Goal: Navigation & Orientation: Find specific page/section

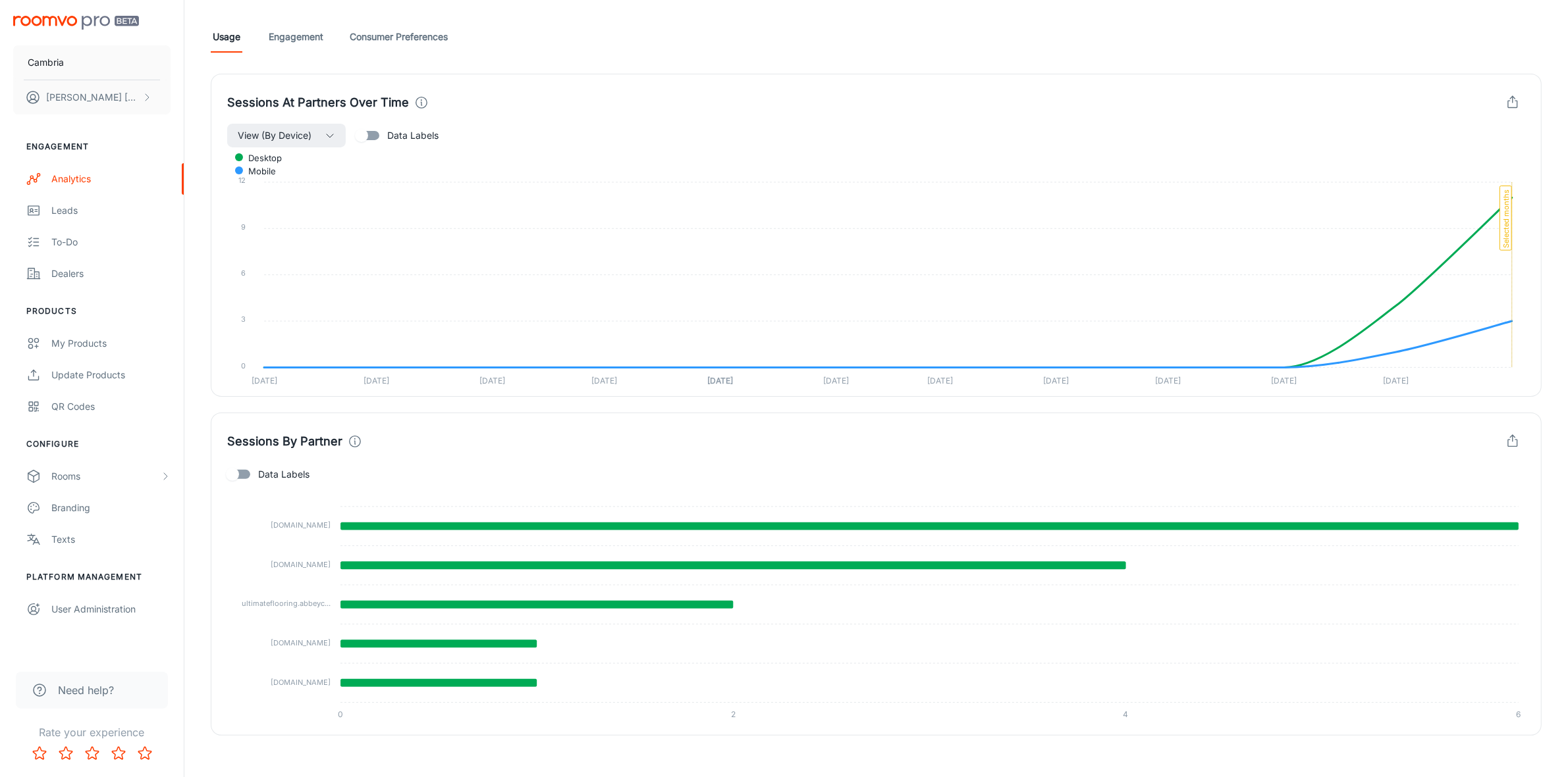
scroll to position [361, 0]
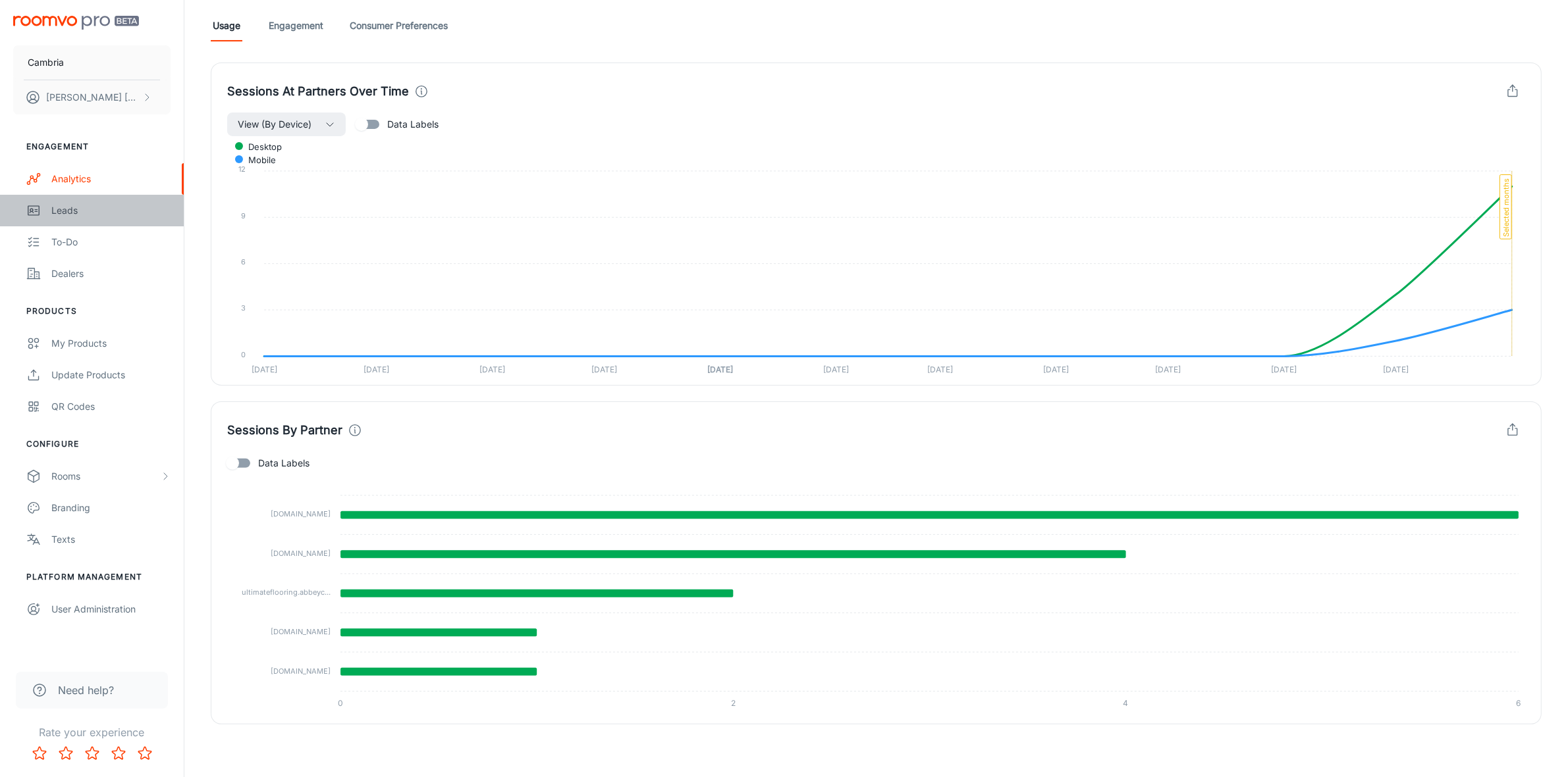
click at [58, 202] on link "Leads" at bounding box center [92, 210] width 184 height 31
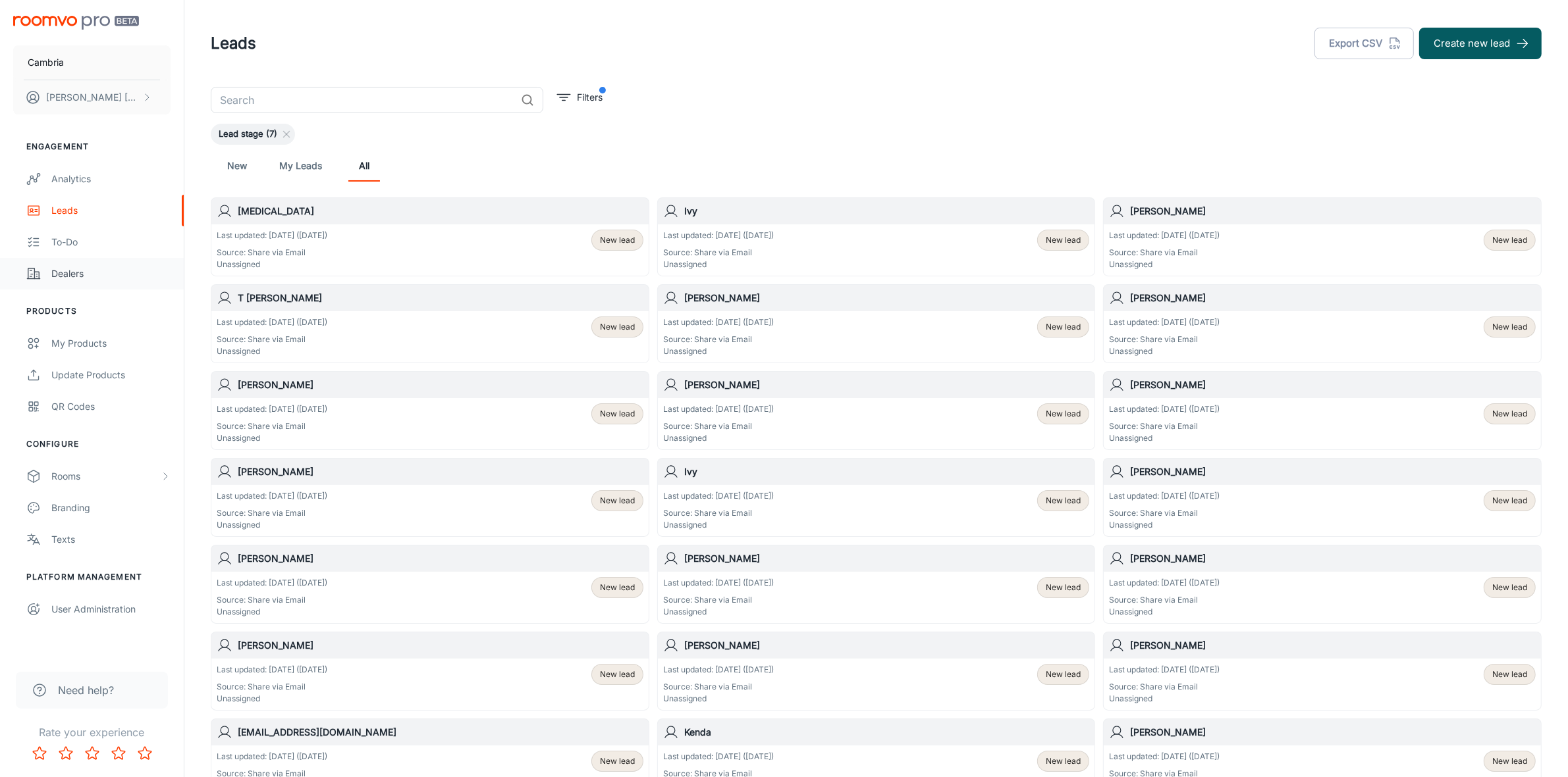
click at [64, 267] on div "Dealers" at bounding box center [111, 274] width 120 height 14
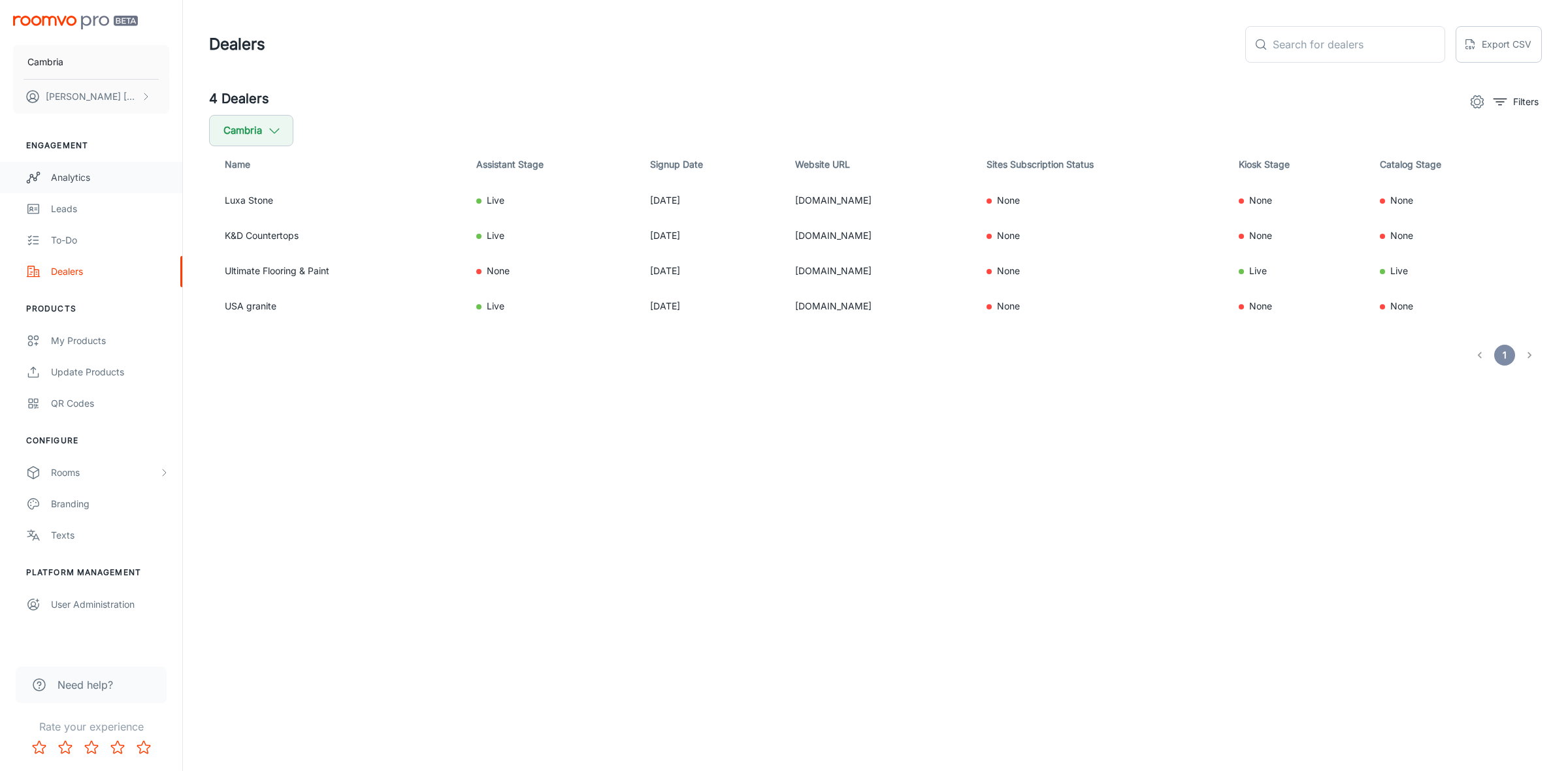
click at [69, 172] on div "Analytics" at bounding box center [110, 177] width 119 height 14
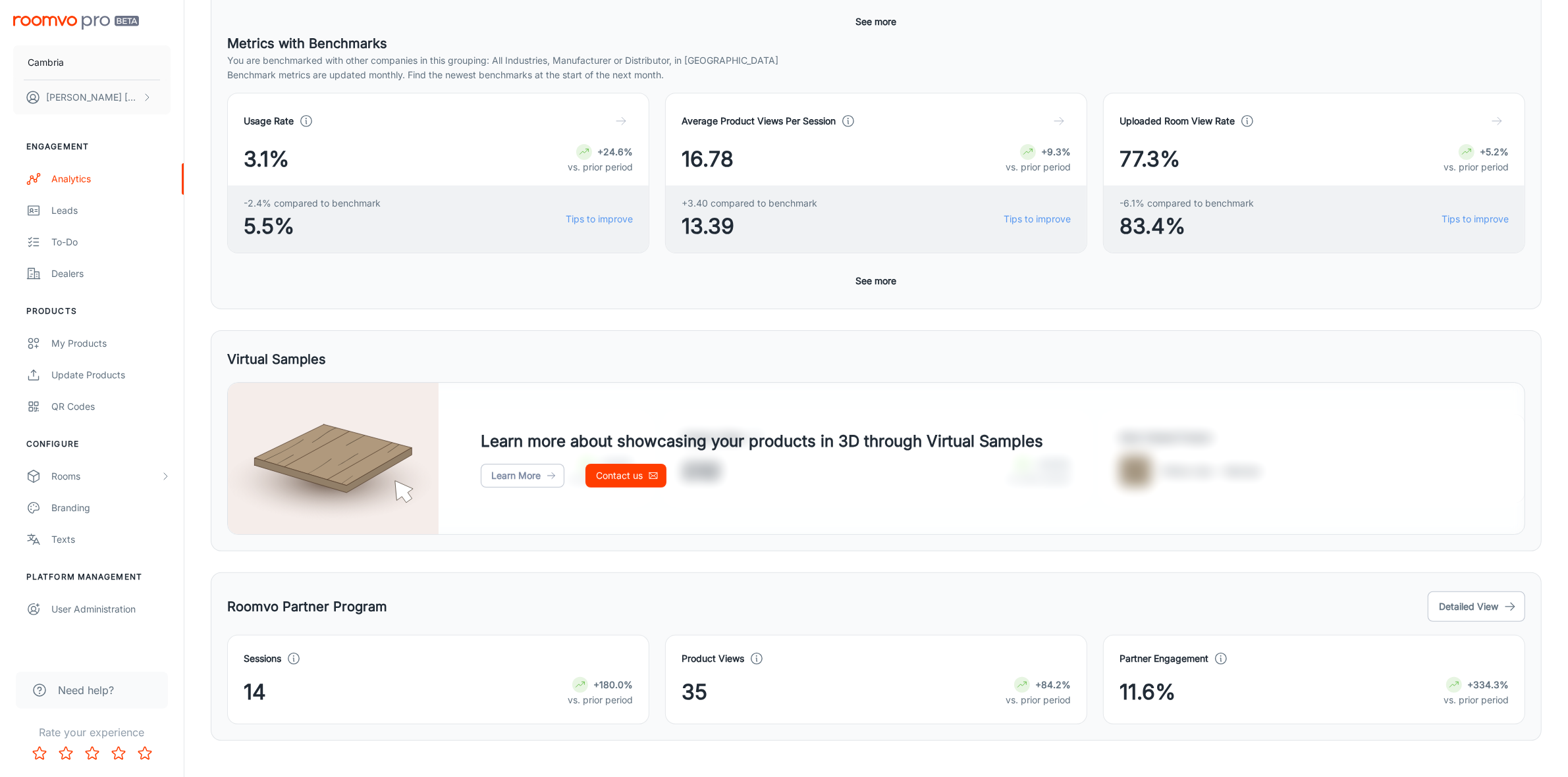
scroll to position [382, 0]
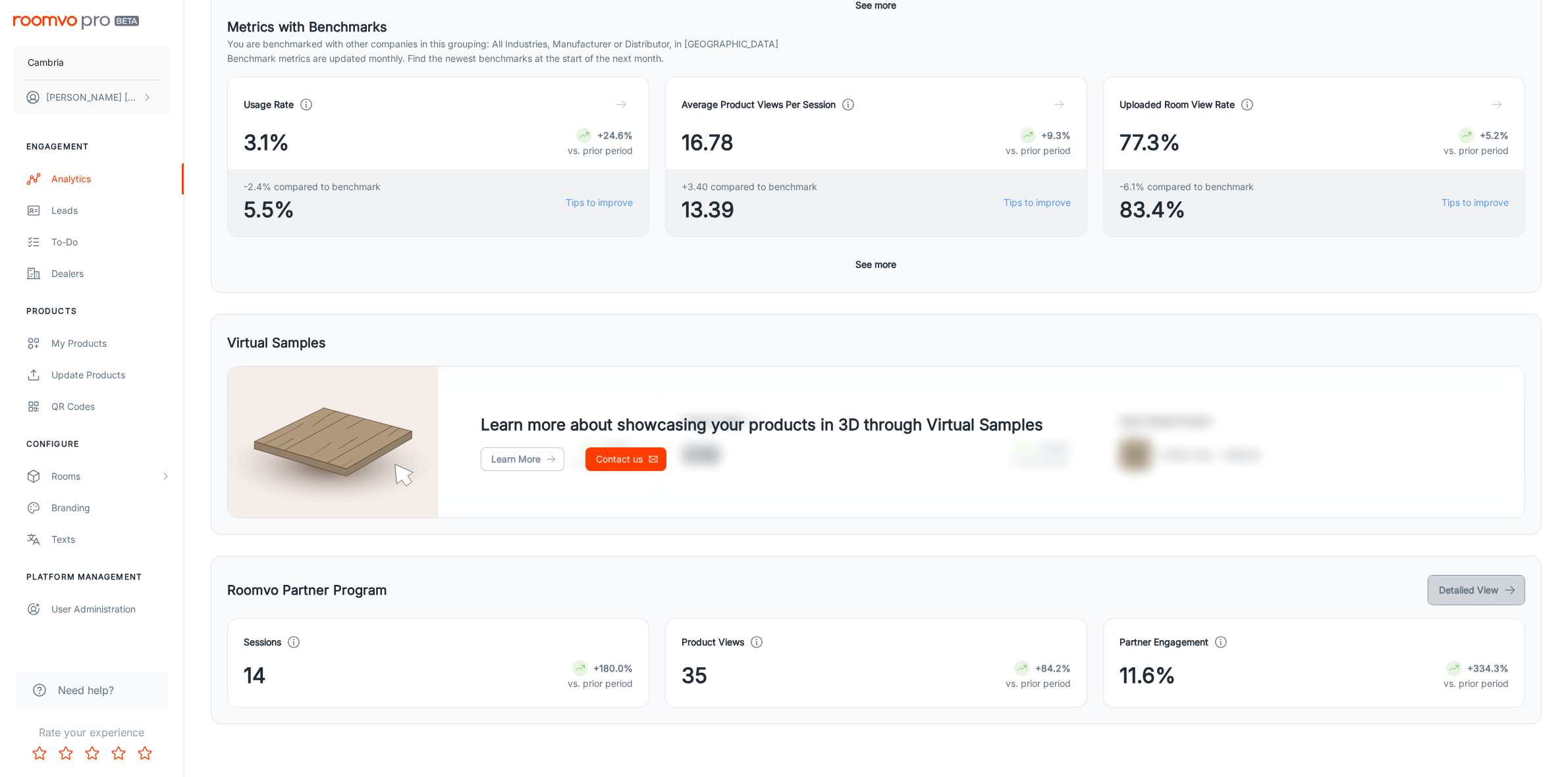
click at [1482, 597] on button "Detailed View" at bounding box center [1476, 591] width 97 height 31
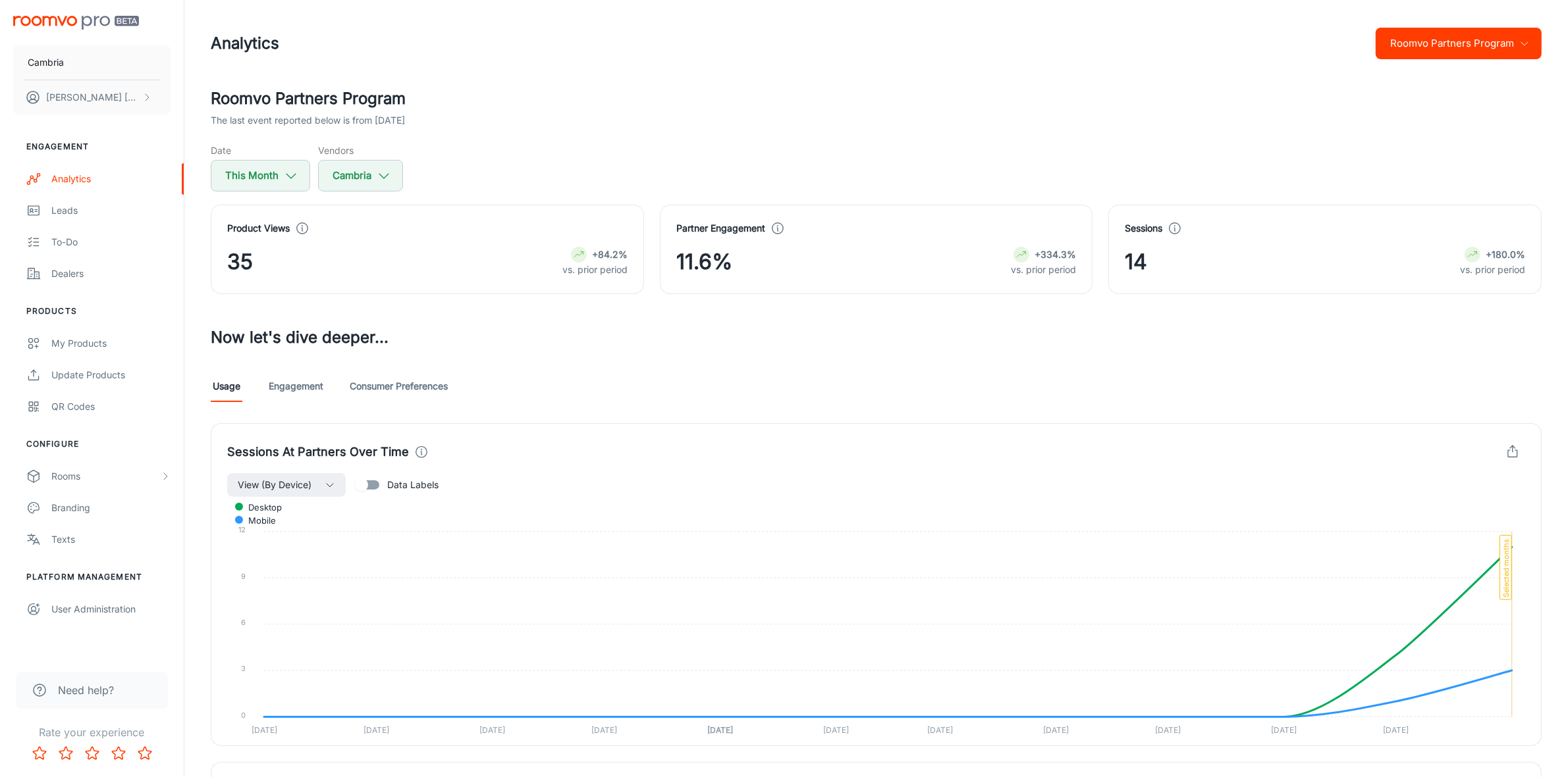
click at [309, 383] on link "Engagement" at bounding box center [296, 386] width 54 height 31
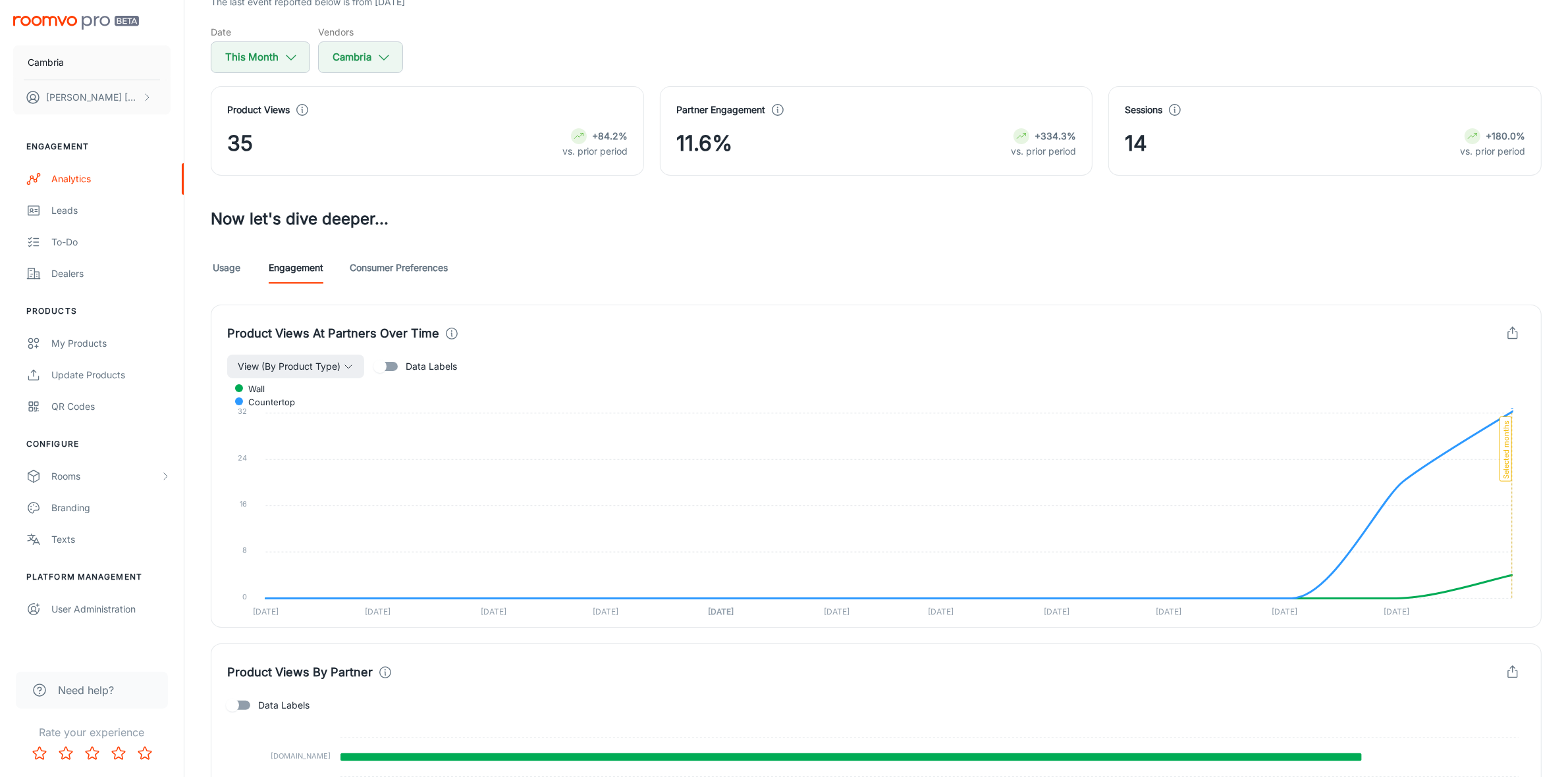
scroll to position [494, 0]
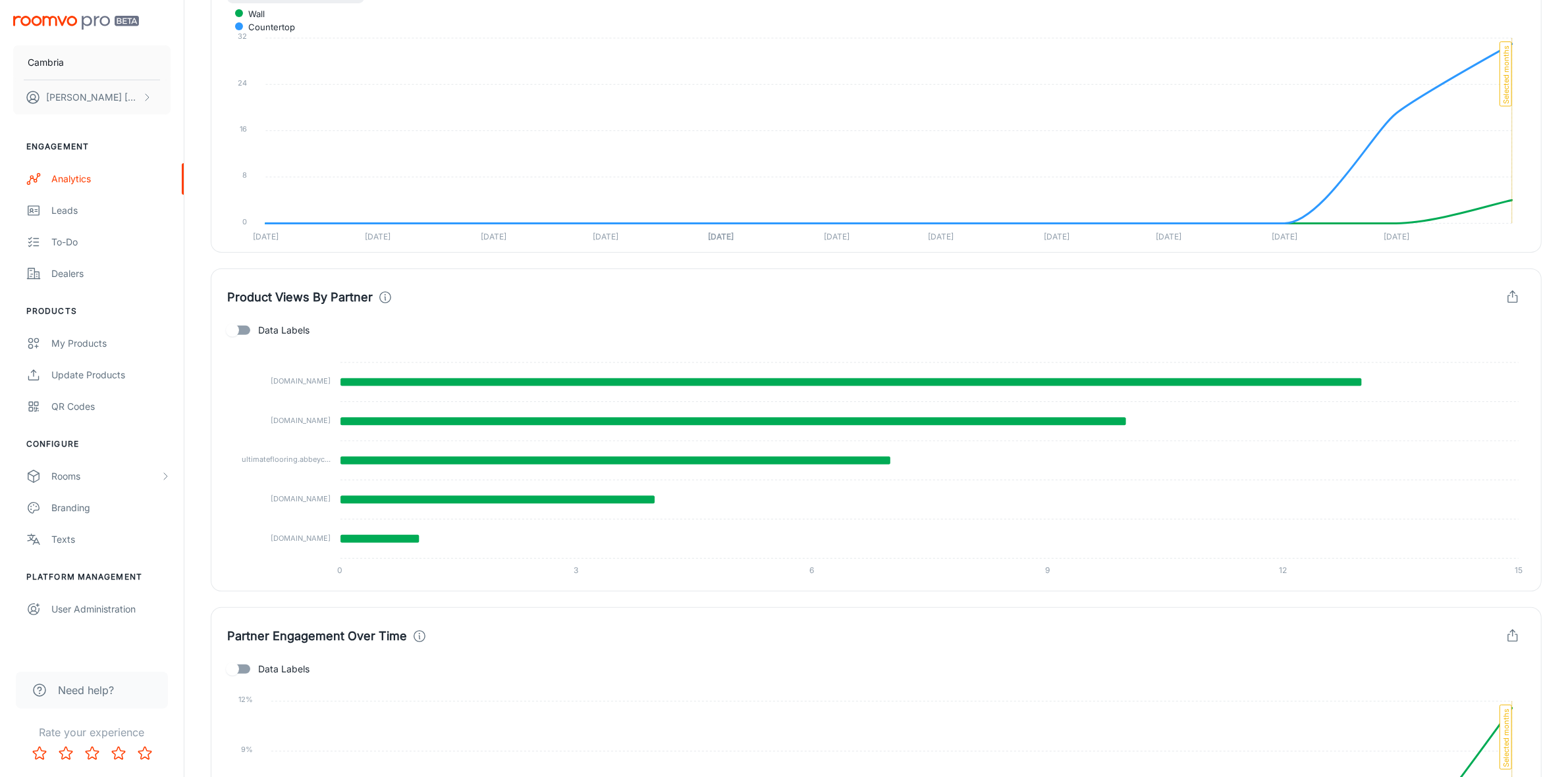
click at [292, 329] on span "Data Labels" at bounding box center [284, 330] width 52 height 14
click at [270, 329] on input "Data Labels" at bounding box center [232, 330] width 75 height 25
checkbox input "true"
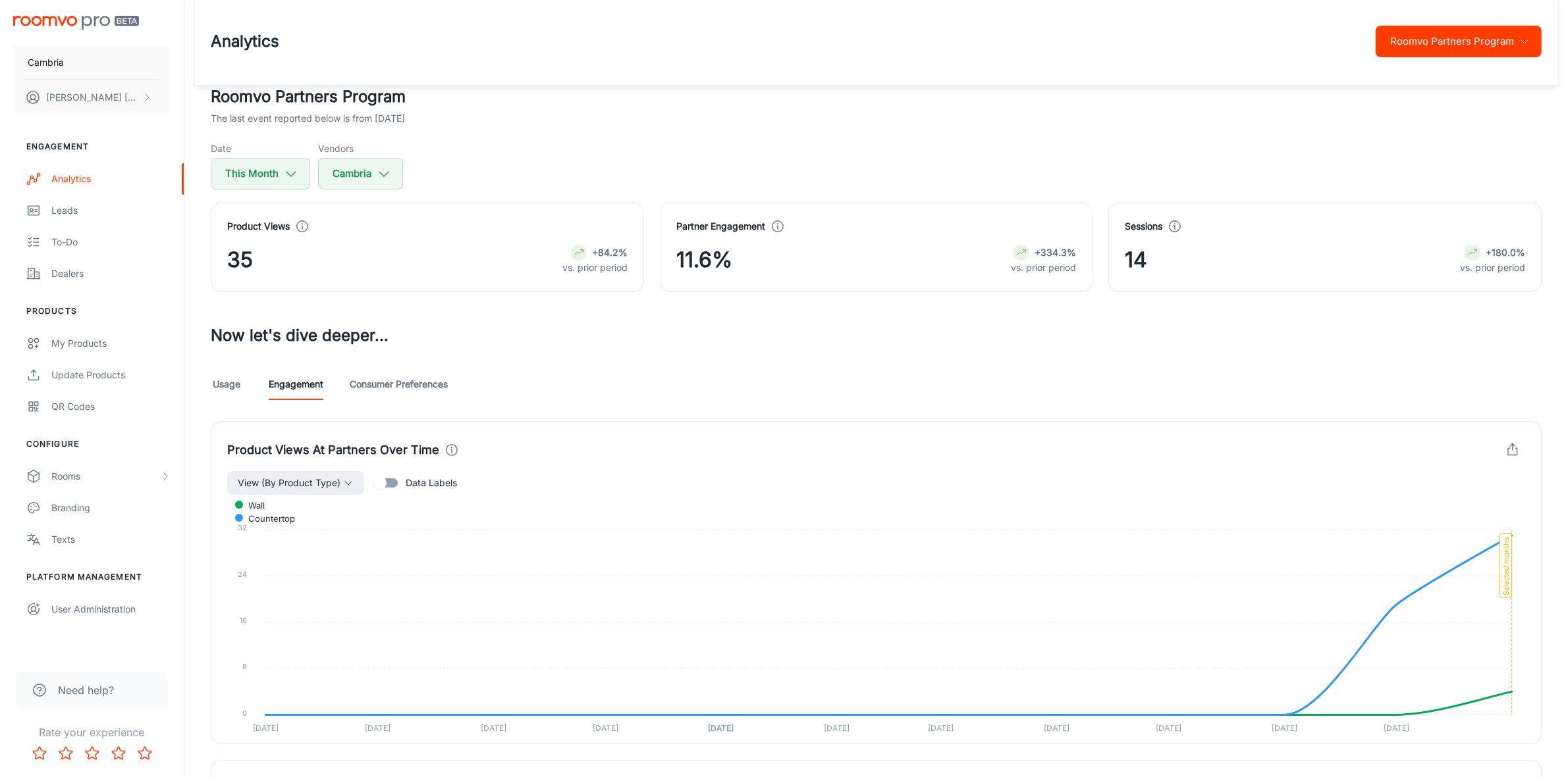
scroll to position [0, 0]
click at [76, 205] on div "Leads" at bounding box center [111, 210] width 120 height 14
